Goal: Task Accomplishment & Management: Use online tool/utility

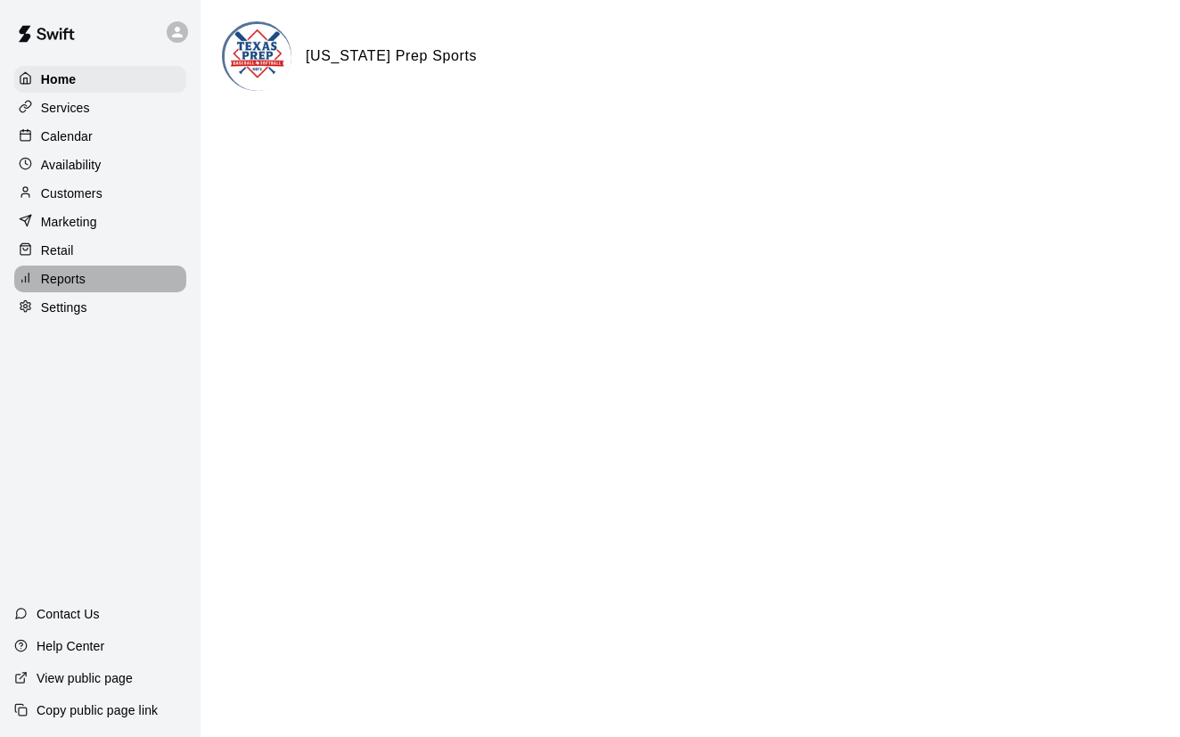
click at [51, 282] on p "Reports" at bounding box center [63, 279] width 45 height 18
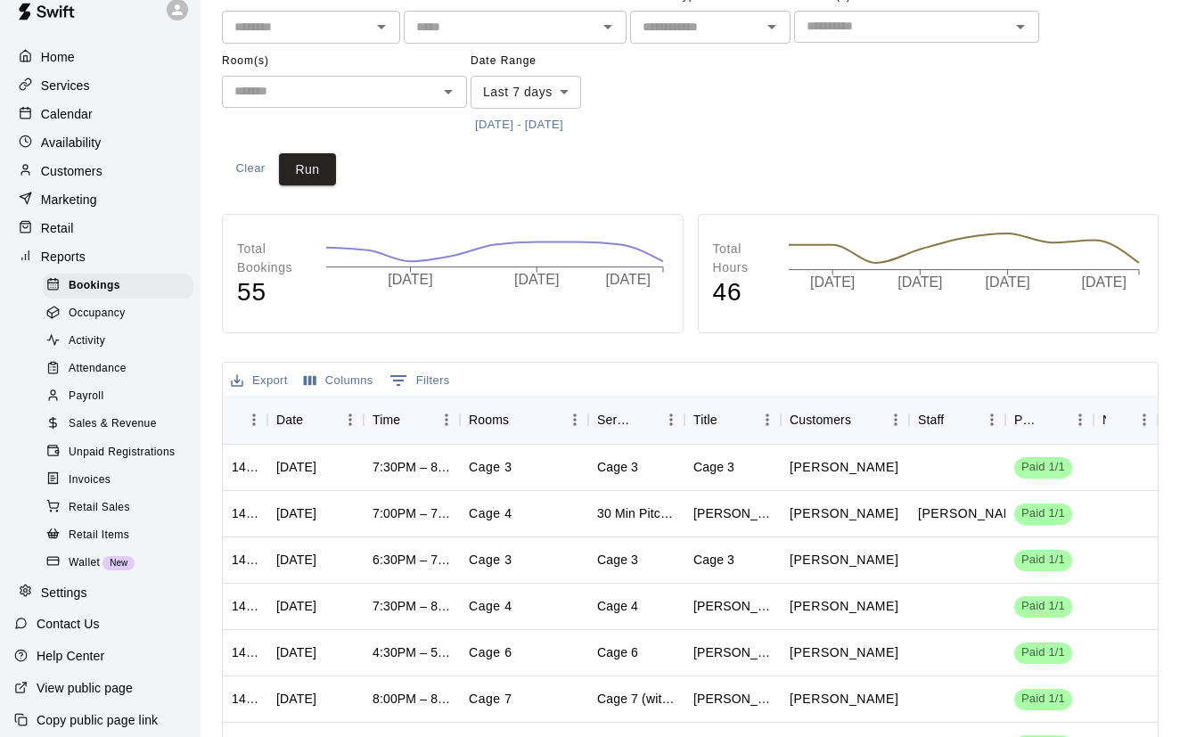
scroll to position [96, 0]
click at [115, 421] on span "Sales & Revenue" at bounding box center [113, 424] width 88 height 18
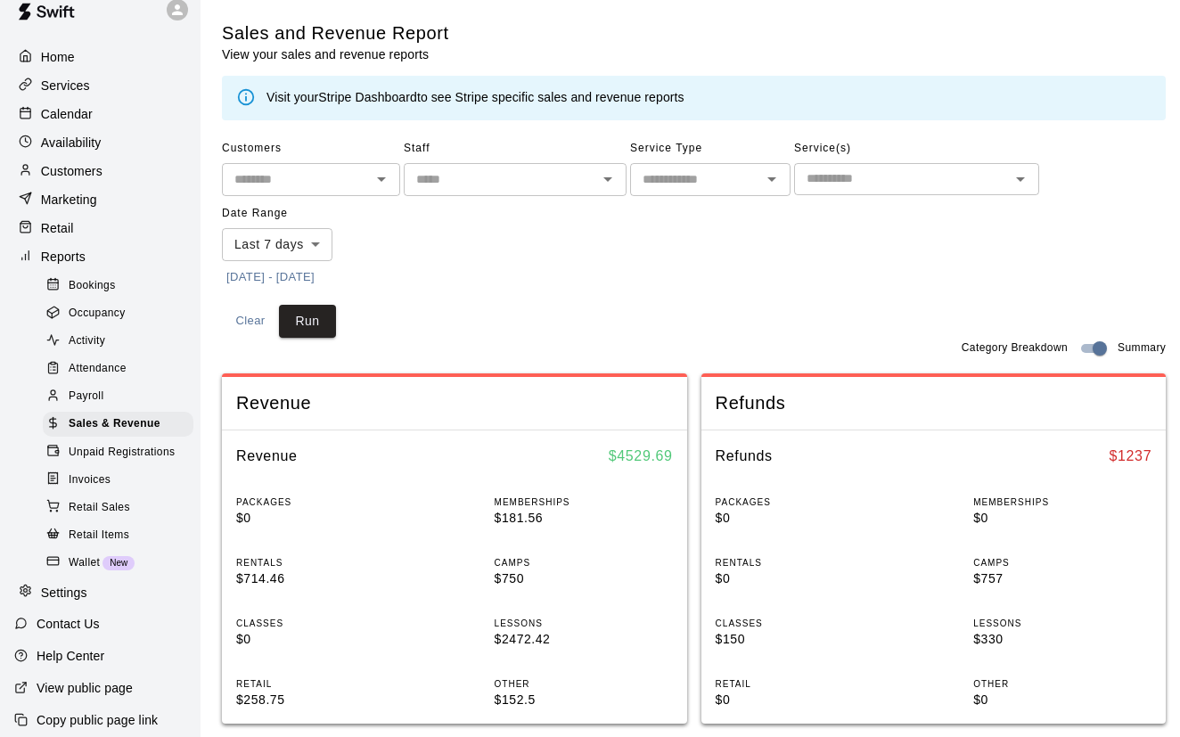
click at [259, 276] on button "[DATE] - [DATE]" at bounding box center [270, 278] width 97 height 28
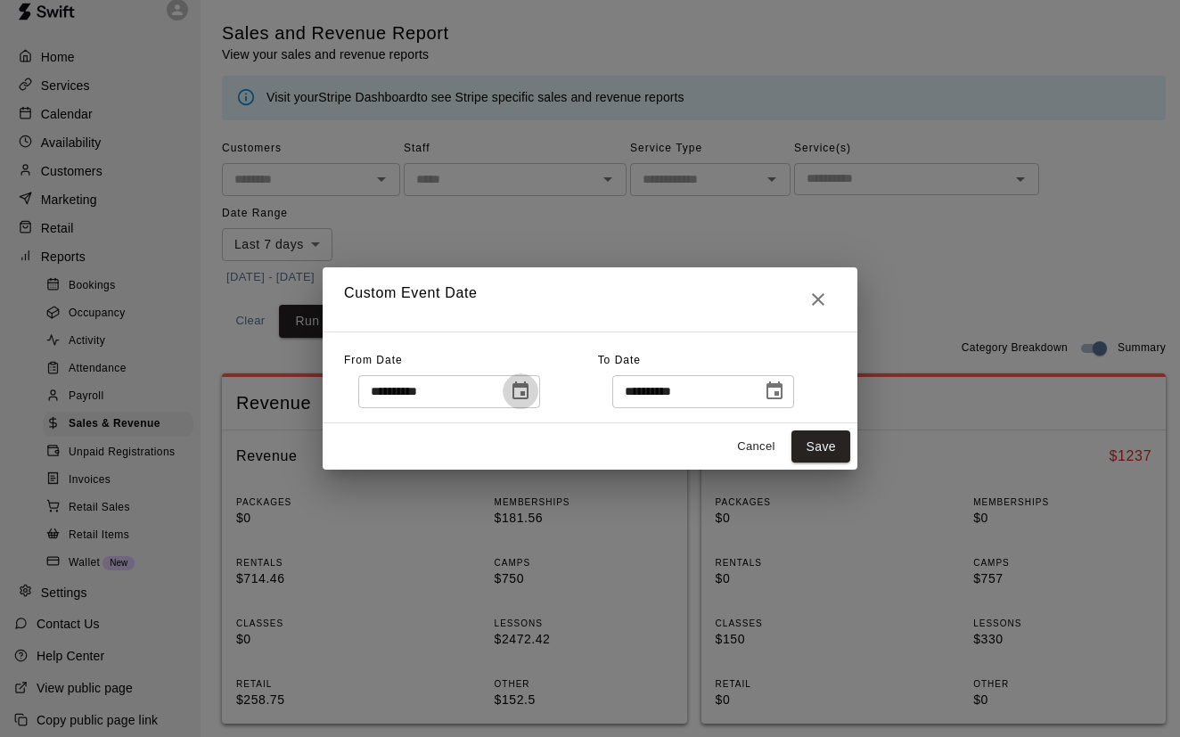
click at [528, 390] on icon "Choose date, selected date is Sep 4, 2025" at bounding box center [520, 390] width 21 height 21
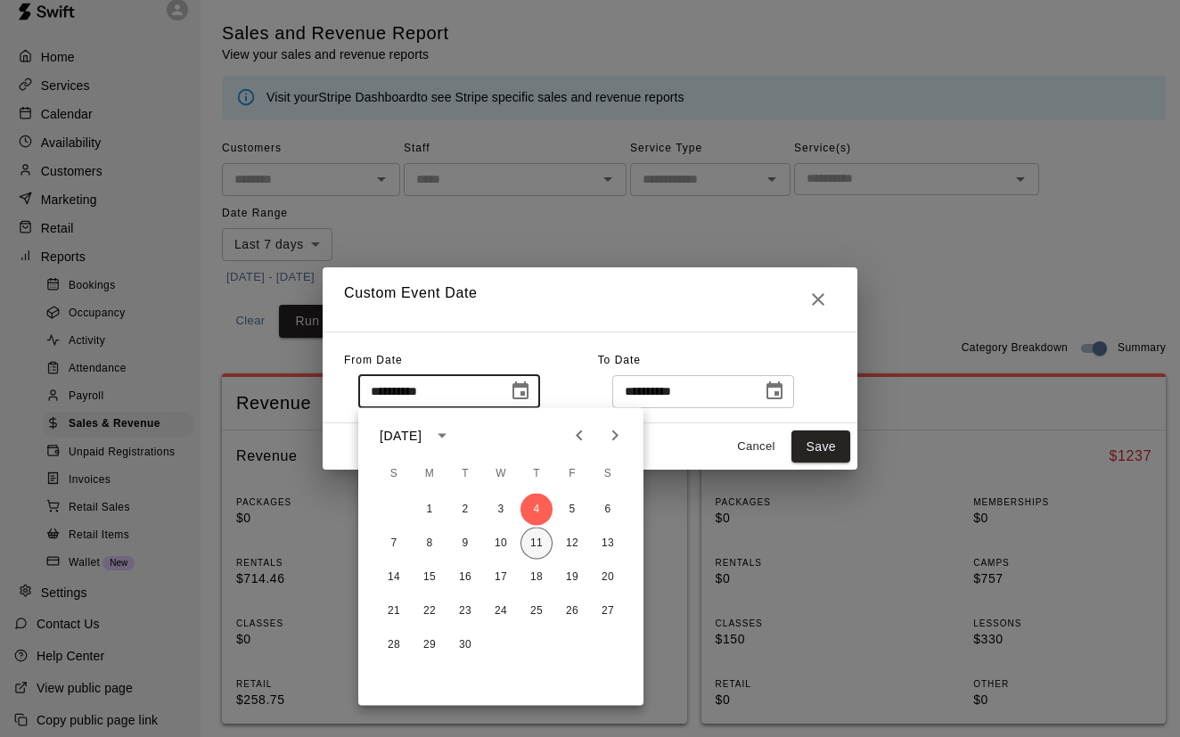
click at [539, 540] on button "11" at bounding box center [536, 543] width 32 height 32
type input "**********"
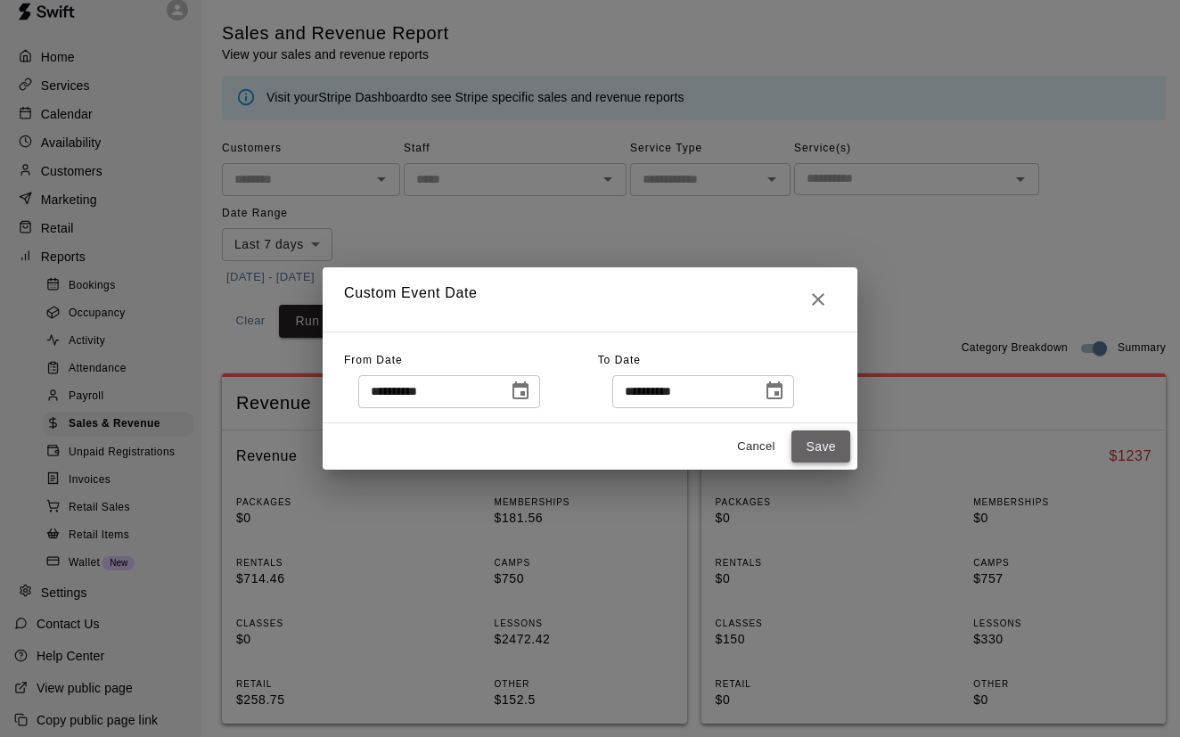
click at [807, 444] on button "Save" at bounding box center [820, 446] width 59 height 33
type input "******"
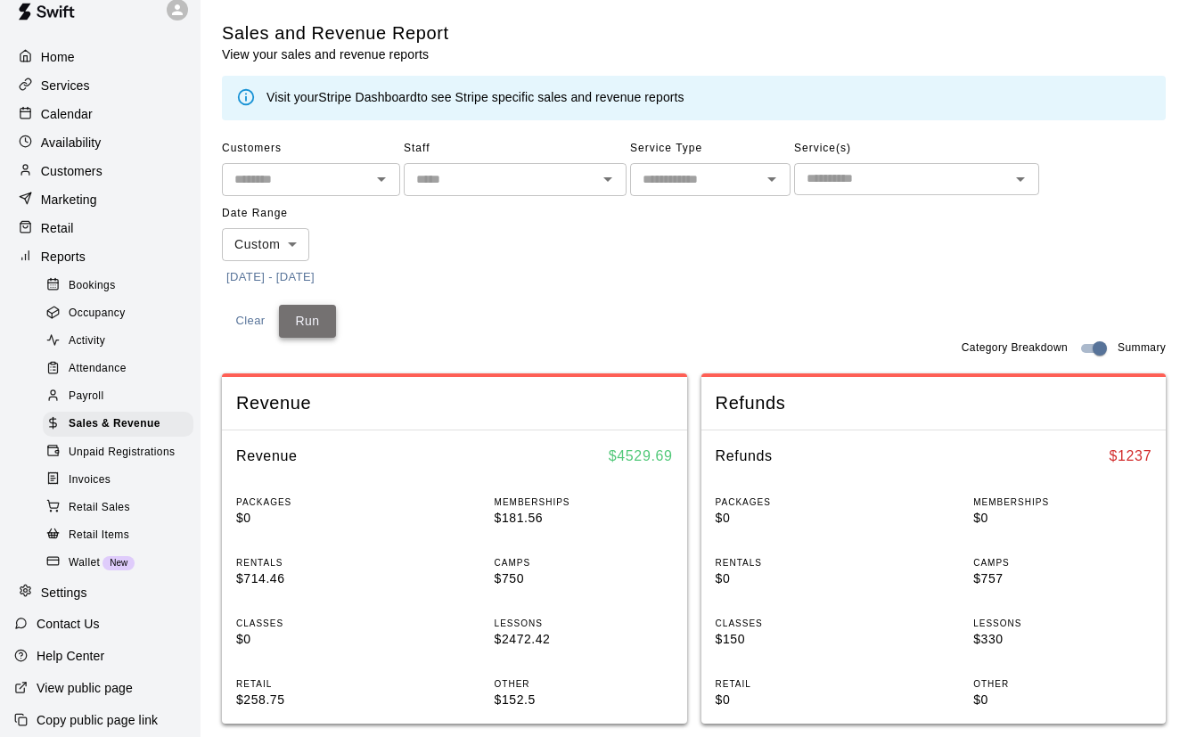
click at [305, 322] on button "Run" at bounding box center [307, 321] width 57 height 33
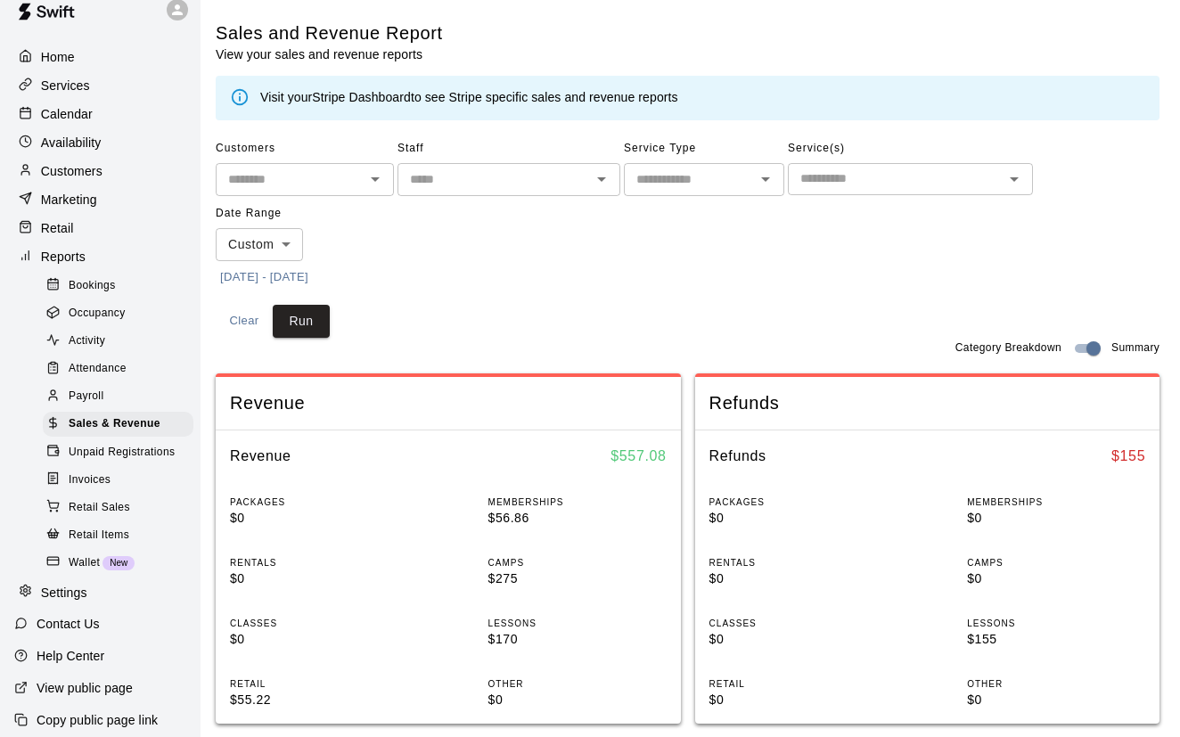
scroll to position [0, 6]
click at [266, 270] on button "[DATE] - [DATE]" at bounding box center [264, 278] width 97 height 28
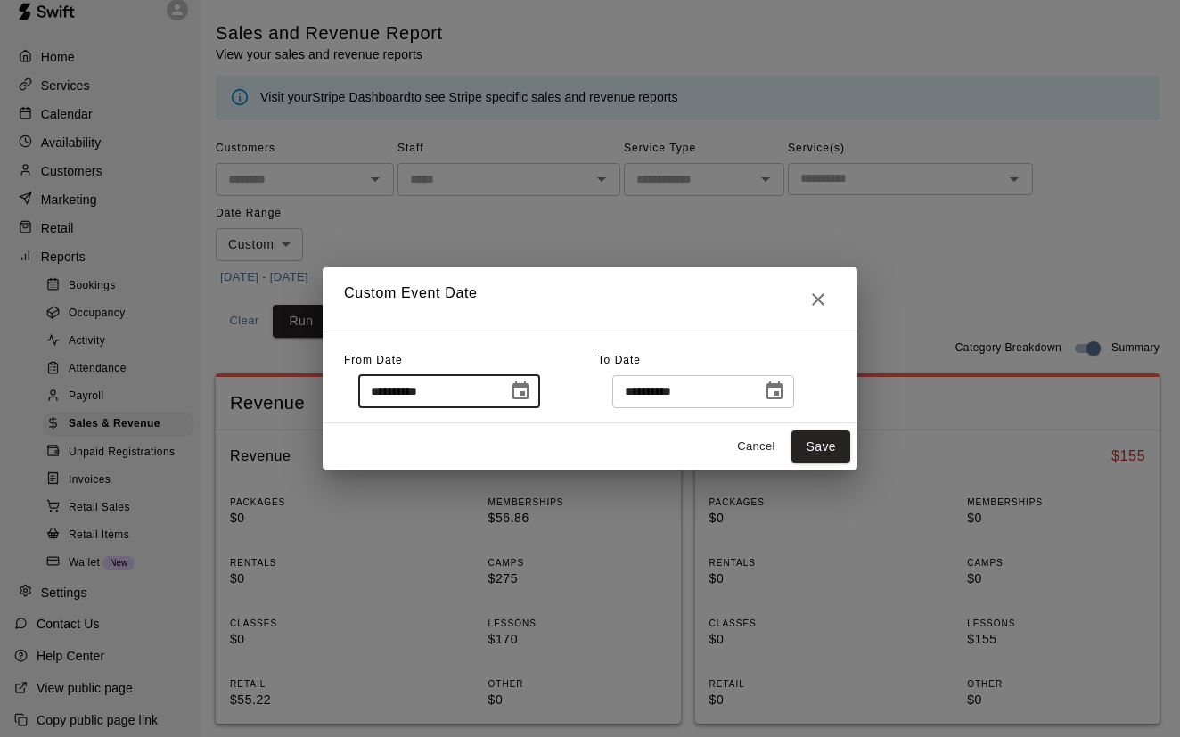
click at [430, 399] on input "**********" at bounding box center [426, 391] width 137 height 33
click at [528, 396] on icon "Choose date, selected date is Sep 11, 2025" at bounding box center [520, 390] width 16 height 18
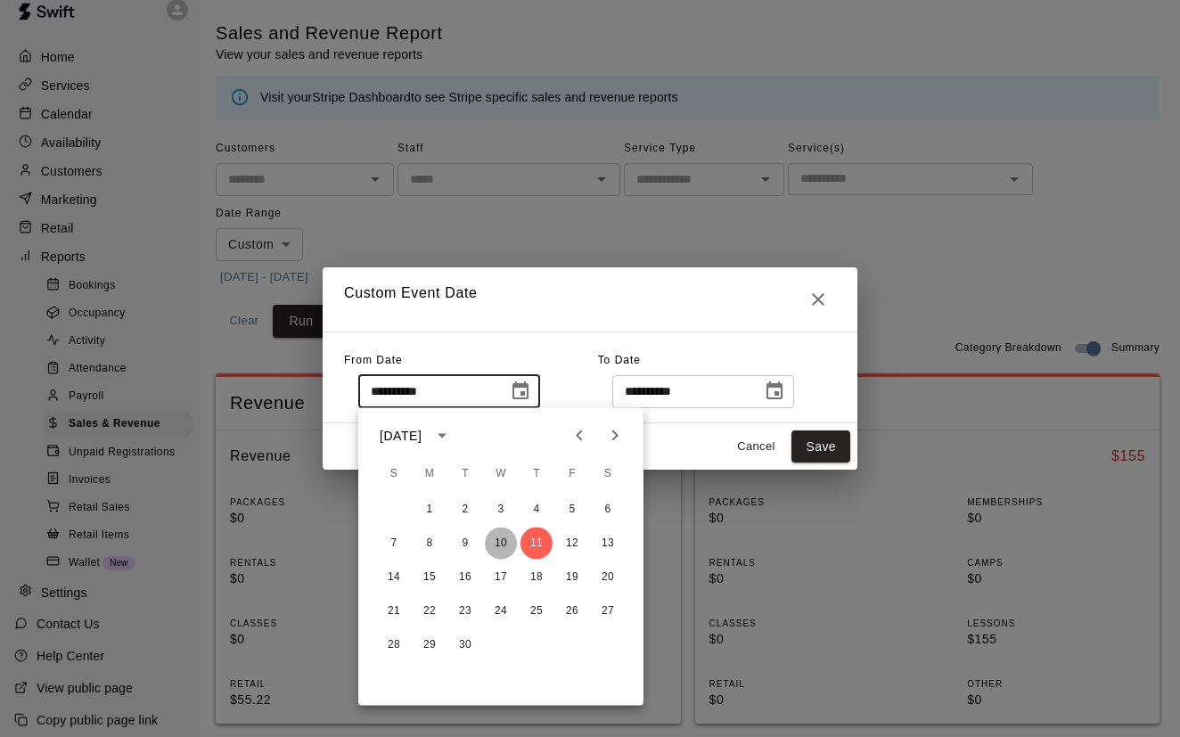
click at [495, 544] on button "10" at bounding box center [501, 543] width 32 height 32
type input "**********"
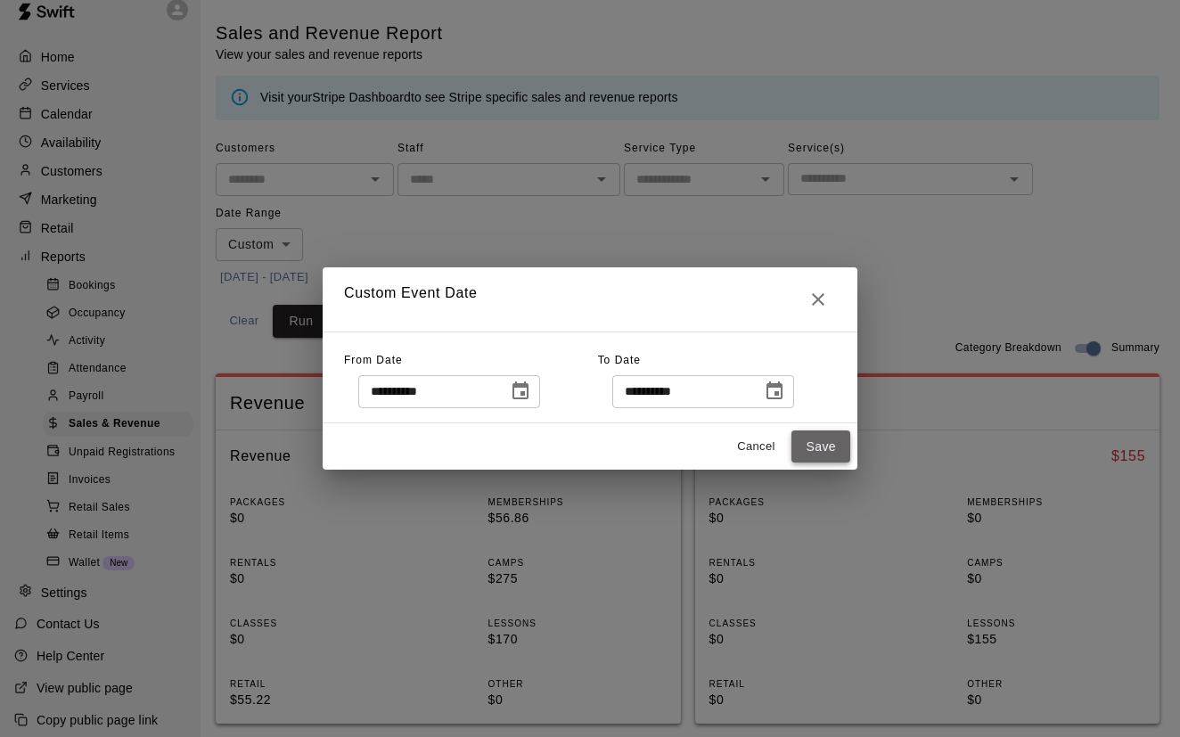
click at [821, 459] on button "Save" at bounding box center [820, 446] width 59 height 33
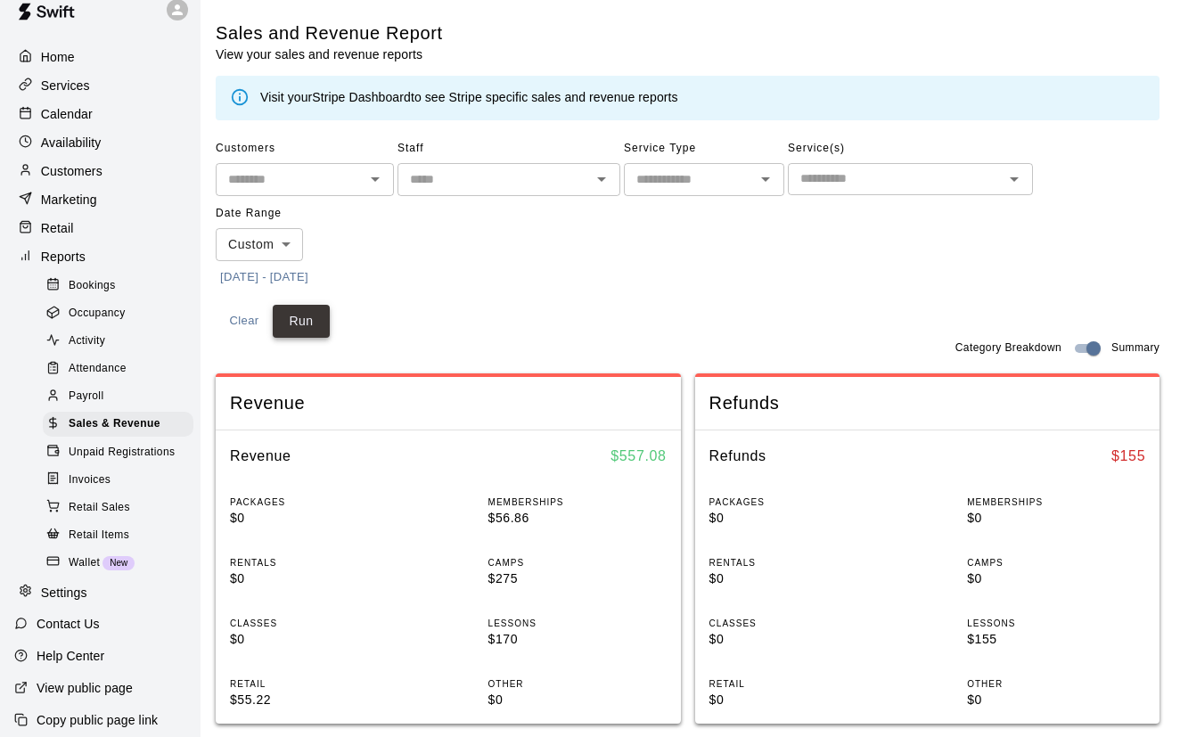
click at [317, 328] on button "Run" at bounding box center [301, 321] width 57 height 33
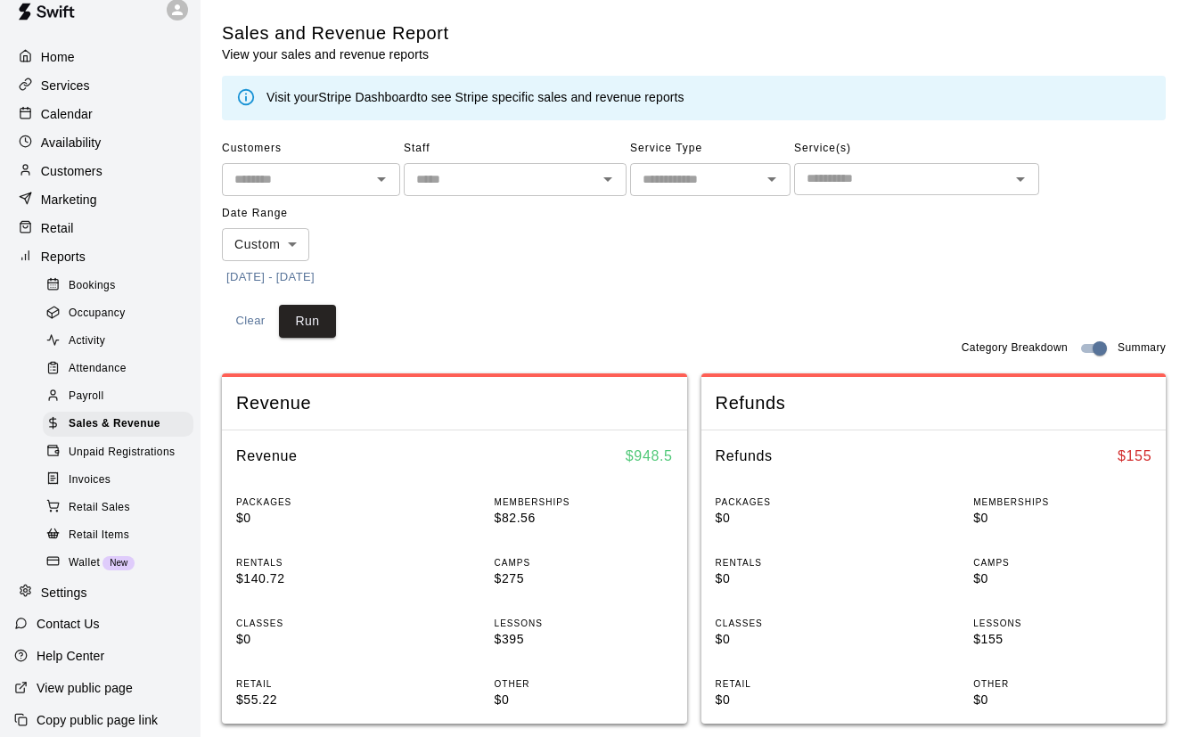
scroll to position [0, 0]
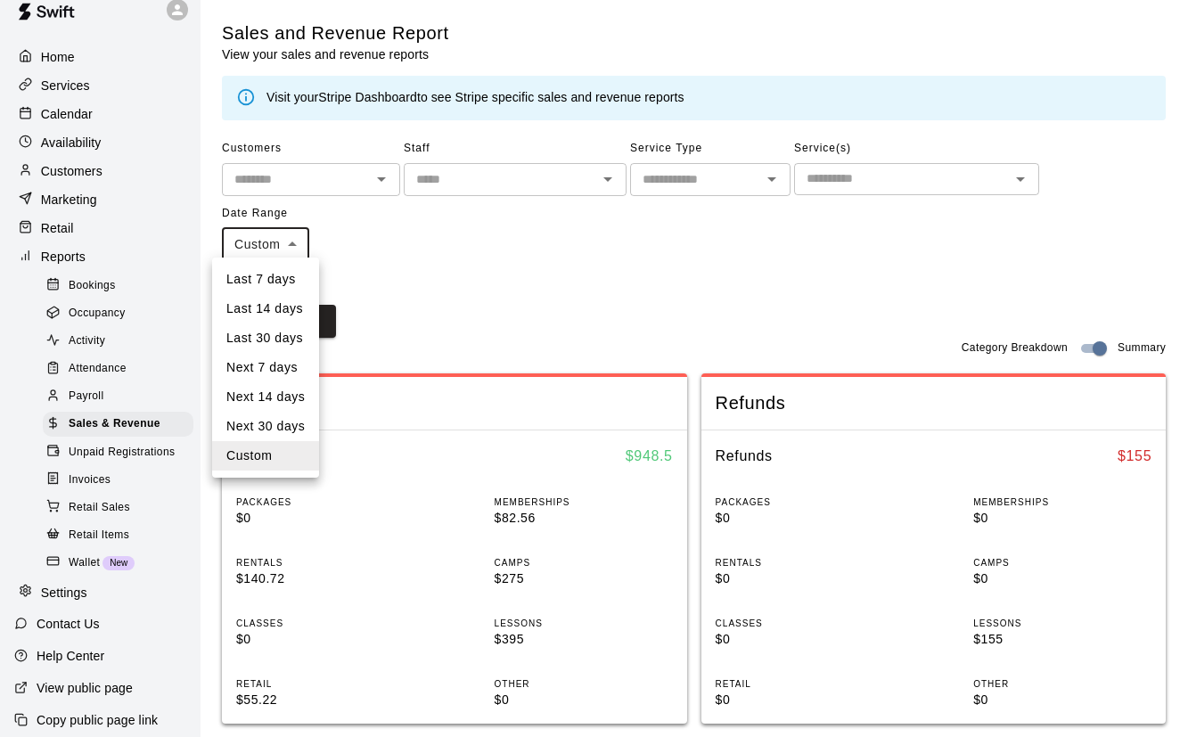
click at [298, 245] on body "Home Services Calendar Availability Customers Marketing Retail Reports Bookings…" at bounding box center [590, 698] width 1180 height 1397
click at [402, 207] on div at bounding box center [590, 368] width 1180 height 737
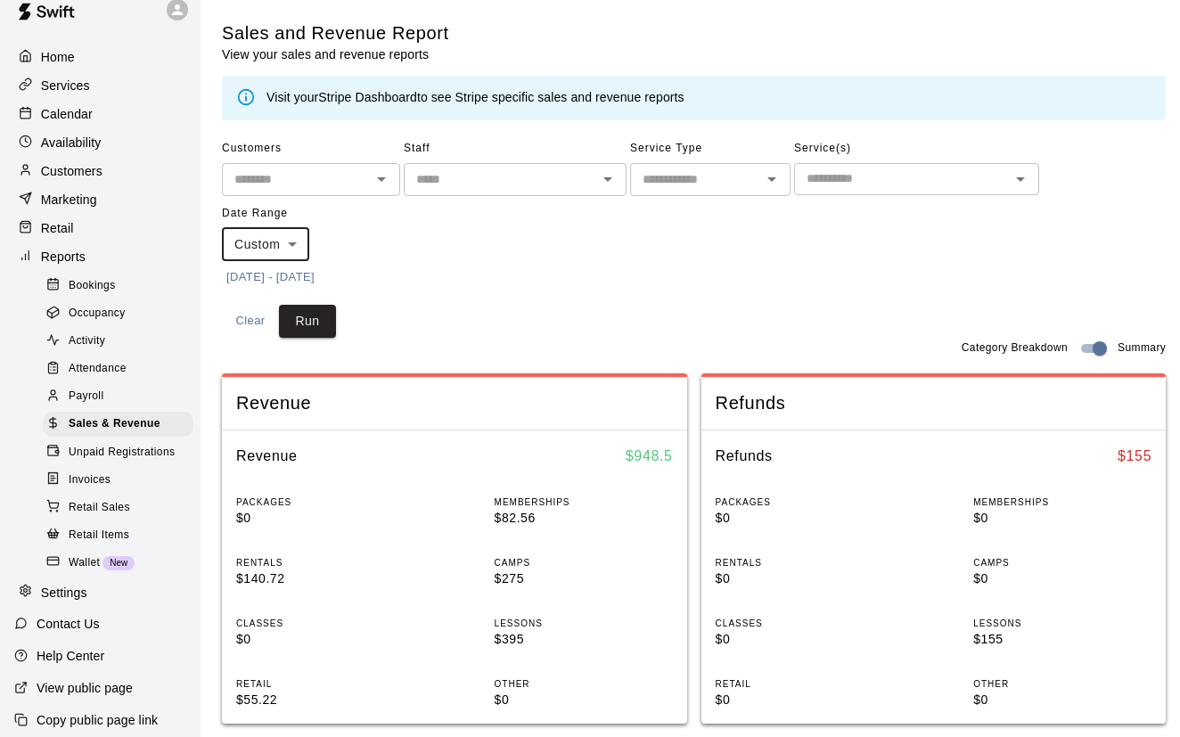
click at [95, 393] on span "Payroll" at bounding box center [86, 397] width 35 height 18
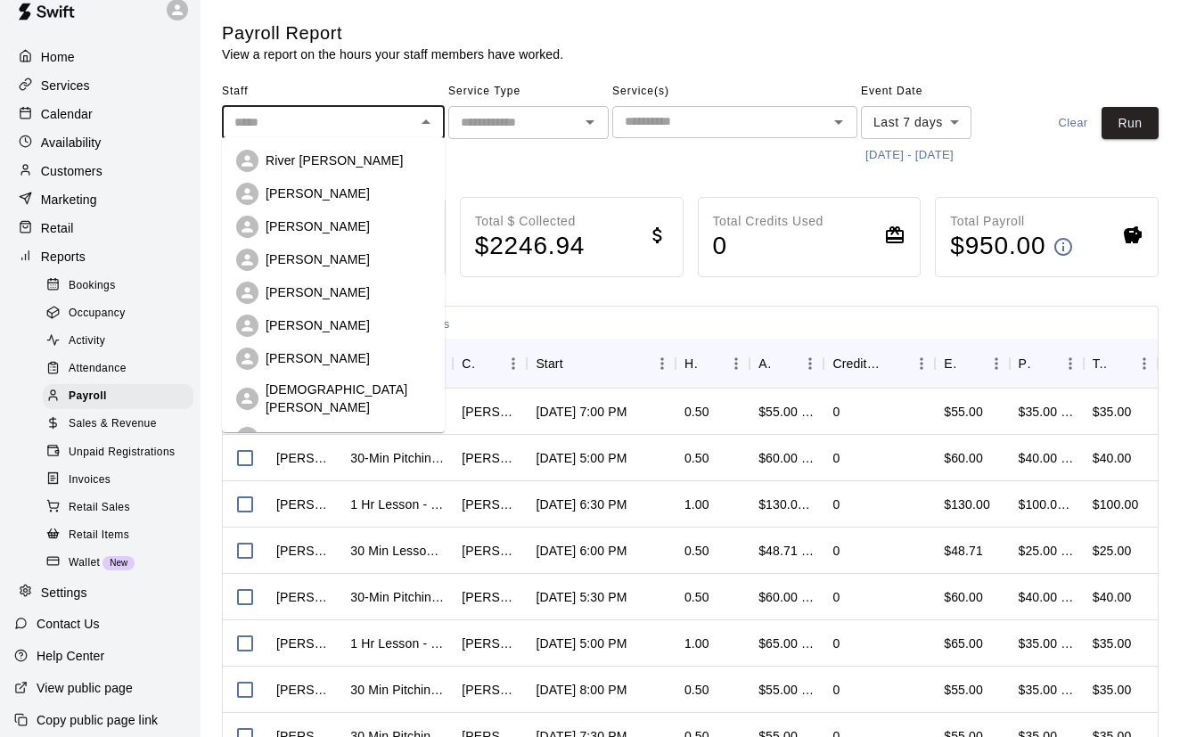
click at [277, 129] on input "text" at bounding box center [318, 122] width 183 height 22
click at [453, 110] on div "​" at bounding box center [528, 122] width 160 height 33
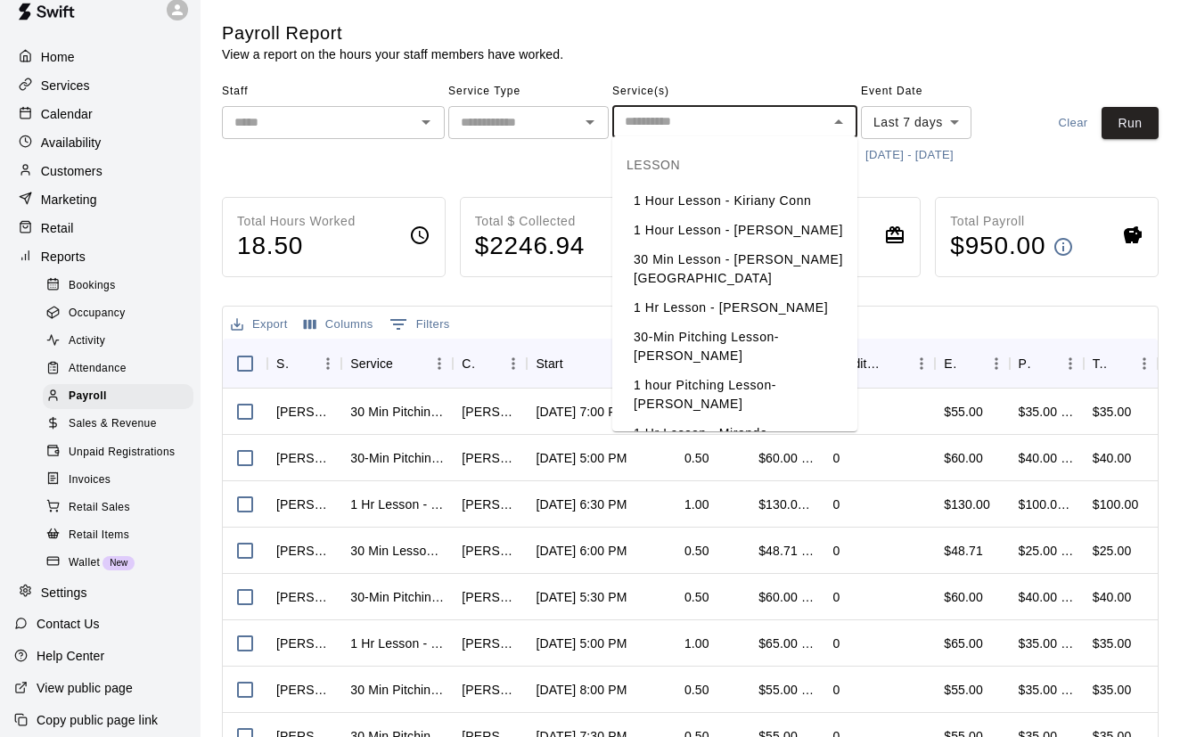
click at [682, 111] on input "text" at bounding box center [719, 121] width 205 height 22
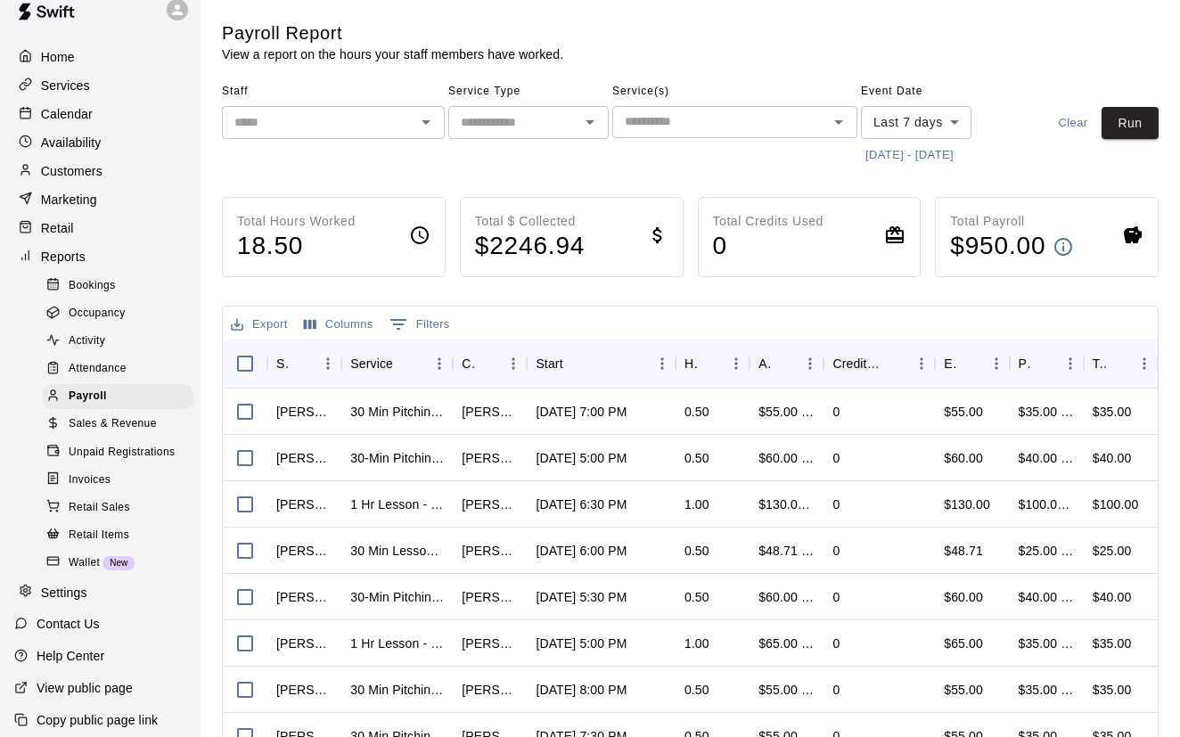
click at [726, 61] on div "Payroll Report View a report on the hours your staff members have worked." at bounding box center [690, 42] width 936 height 42
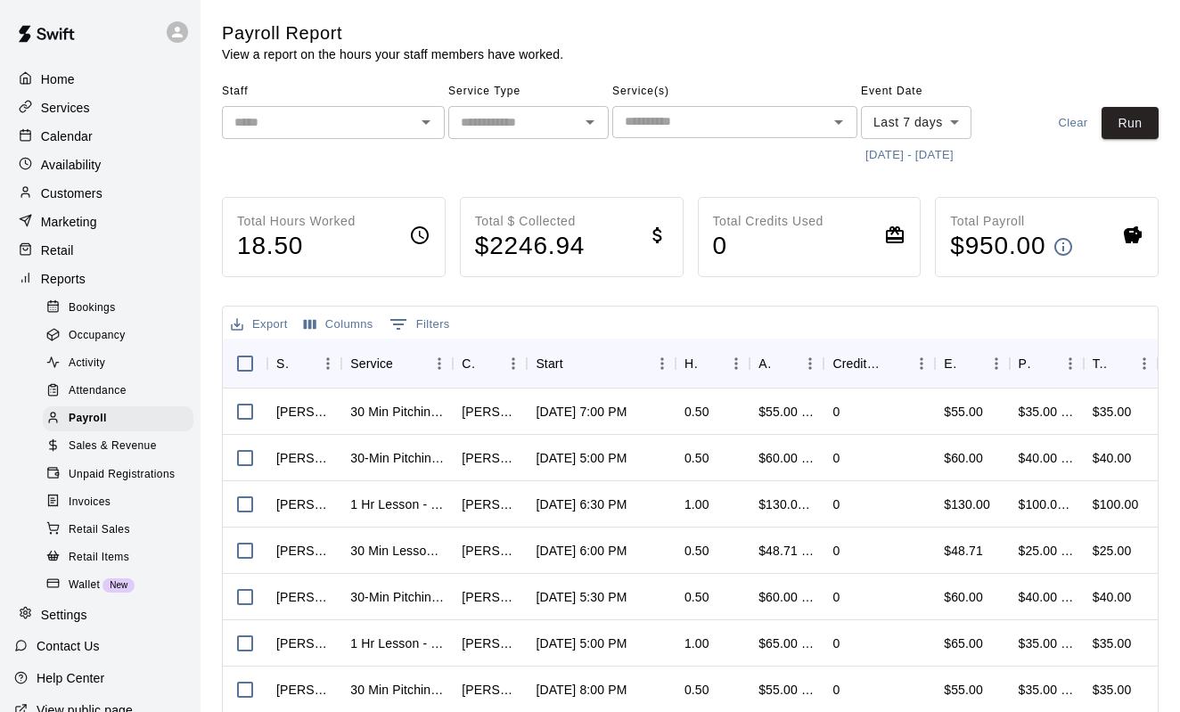
click at [568, 122] on input "text" at bounding box center [514, 122] width 120 height 22
click at [564, 187] on li "Camps" at bounding box center [528, 188] width 160 height 29
click at [1115, 128] on button "Run" at bounding box center [1129, 123] width 57 height 33
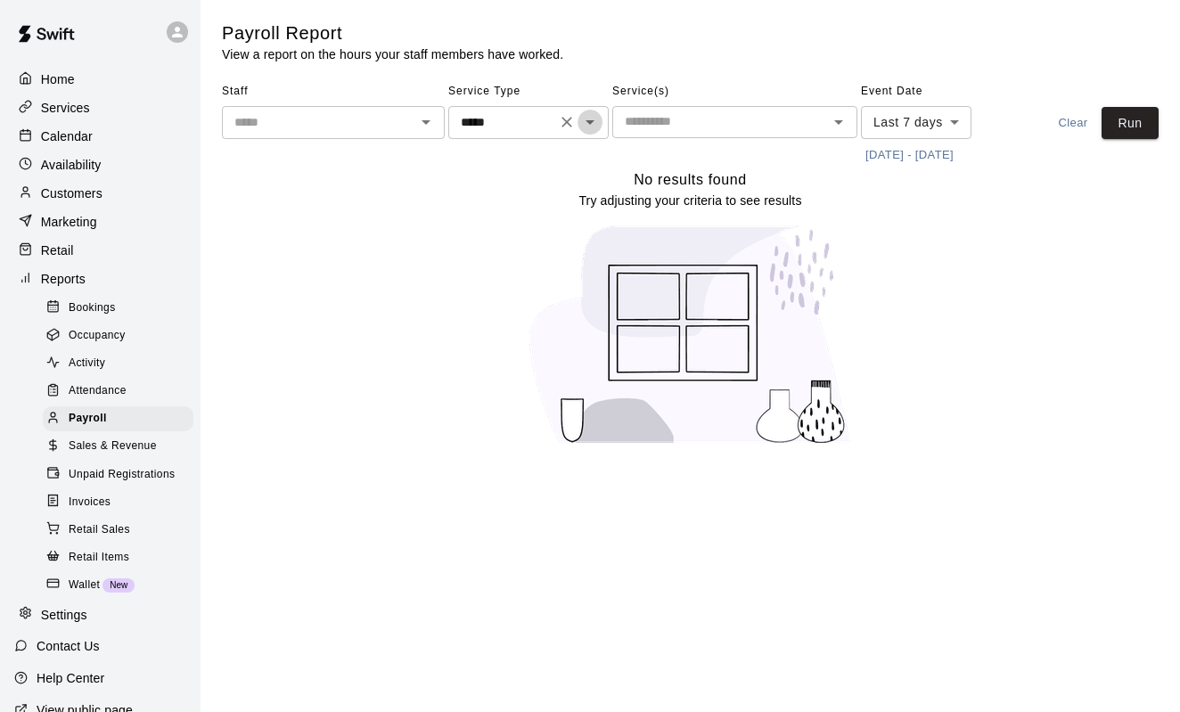
click at [596, 127] on icon "Open" at bounding box center [589, 121] width 21 height 21
click at [563, 172] on li "Lessons" at bounding box center [528, 158] width 160 height 29
click at [1112, 126] on button "Run" at bounding box center [1129, 123] width 57 height 33
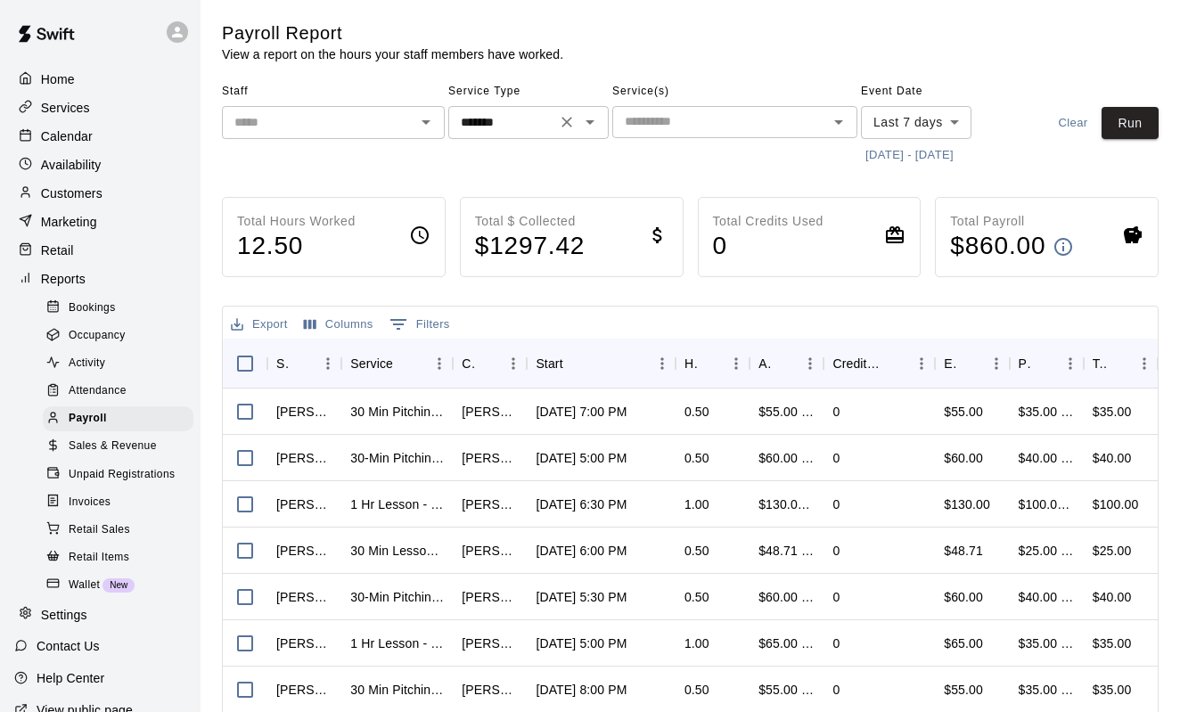
click at [592, 127] on icon "Open" at bounding box center [589, 121] width 21 height 21
click at [553, 215] on li "Classes" at bounding box center [528, 217] width 160 height 29
type input "*******"
click at [1145, 127] on button "Run" at bounding box center [1129, 123] width 57 height 33
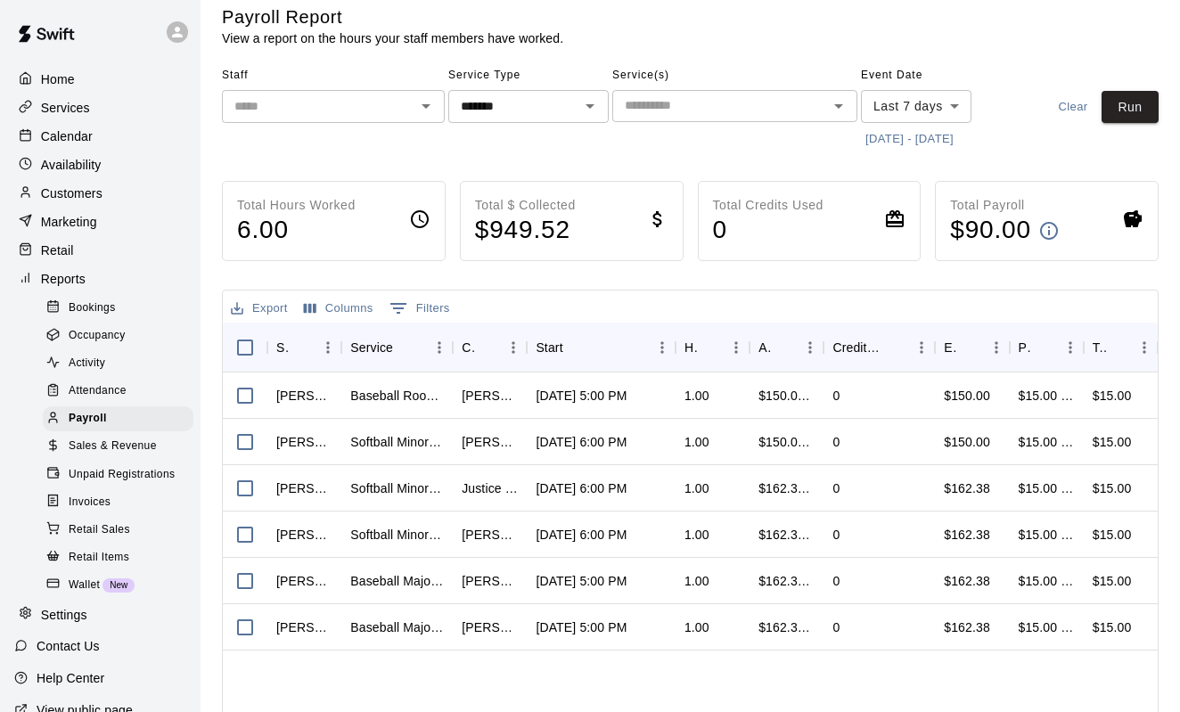
scroll to position [12, 0]
